Goal: Navigation & Orientation: Find specific page/section

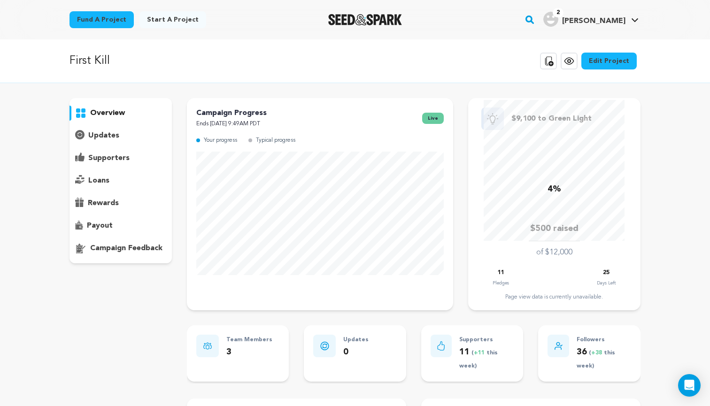
click at [610, 59] on link "Edit Project" at bounding box center [608, 61] width 55 height 17
click at [572, 61] on icon at bounding box center [568, 60] width 11 height 11
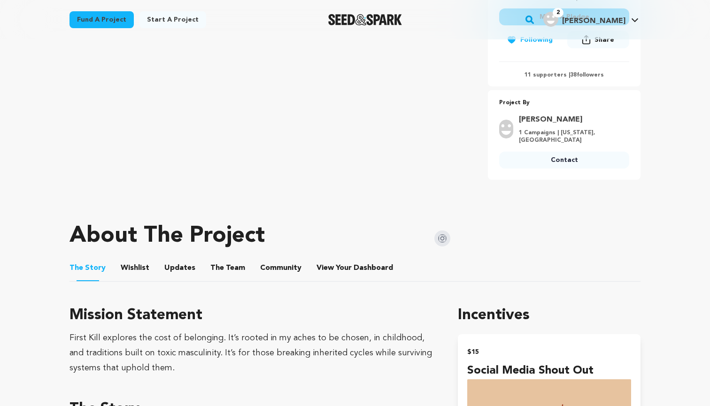
scroll to position [291, 0]
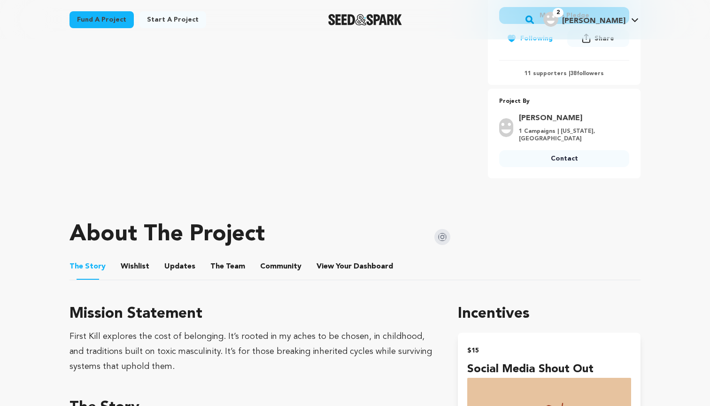
click at [137, 272] on button "Wishlist" at bounding box center [135, 268] width 23 height 23
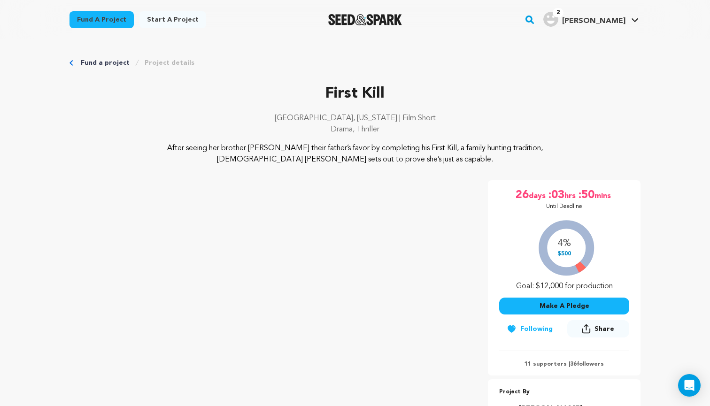
scroll to position [711, 0]
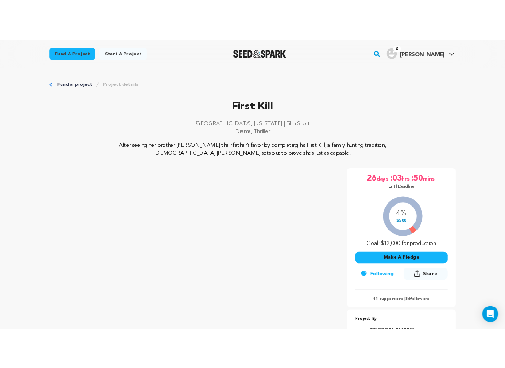
scroll to position [0, 0]
